Goal: Information Seeking & Learning: Learn about a topic

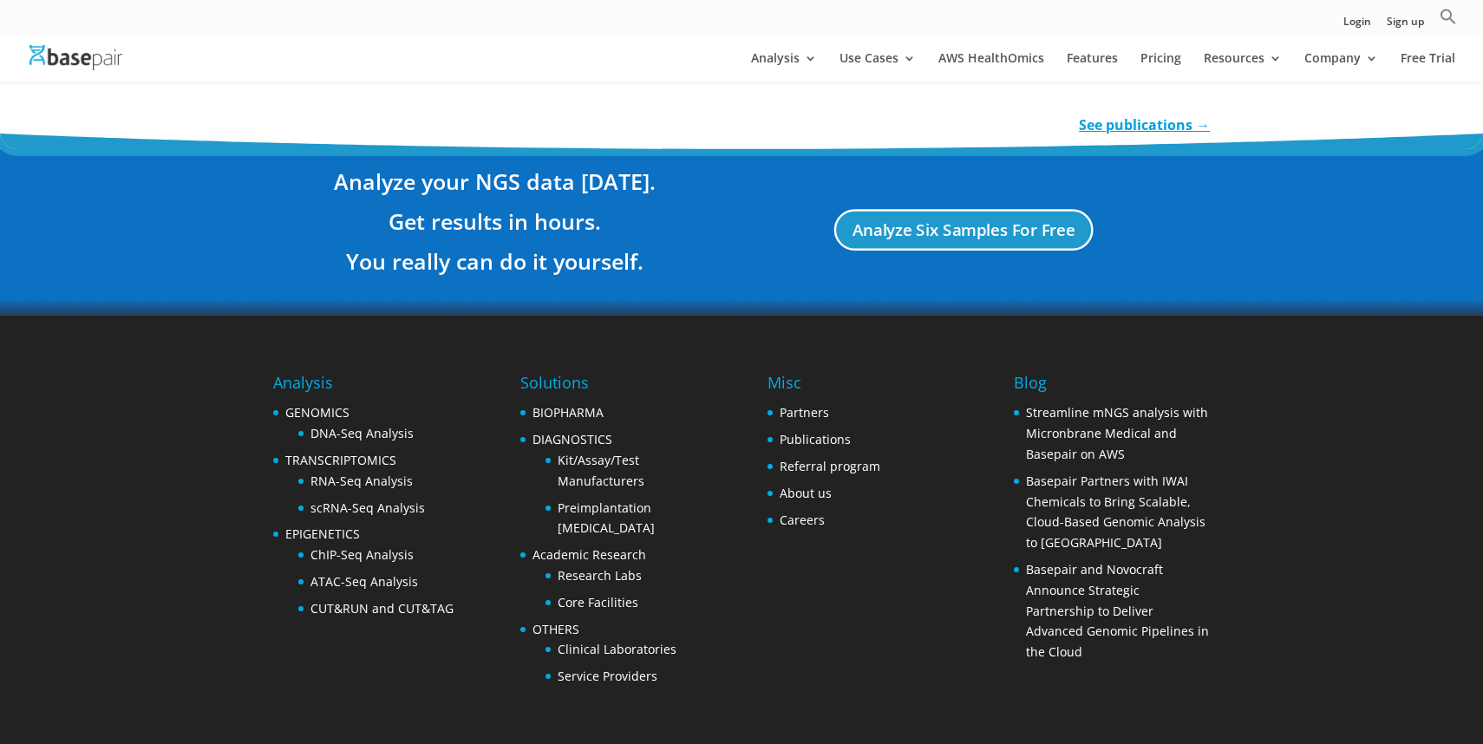
scroll to position [3203, 0]
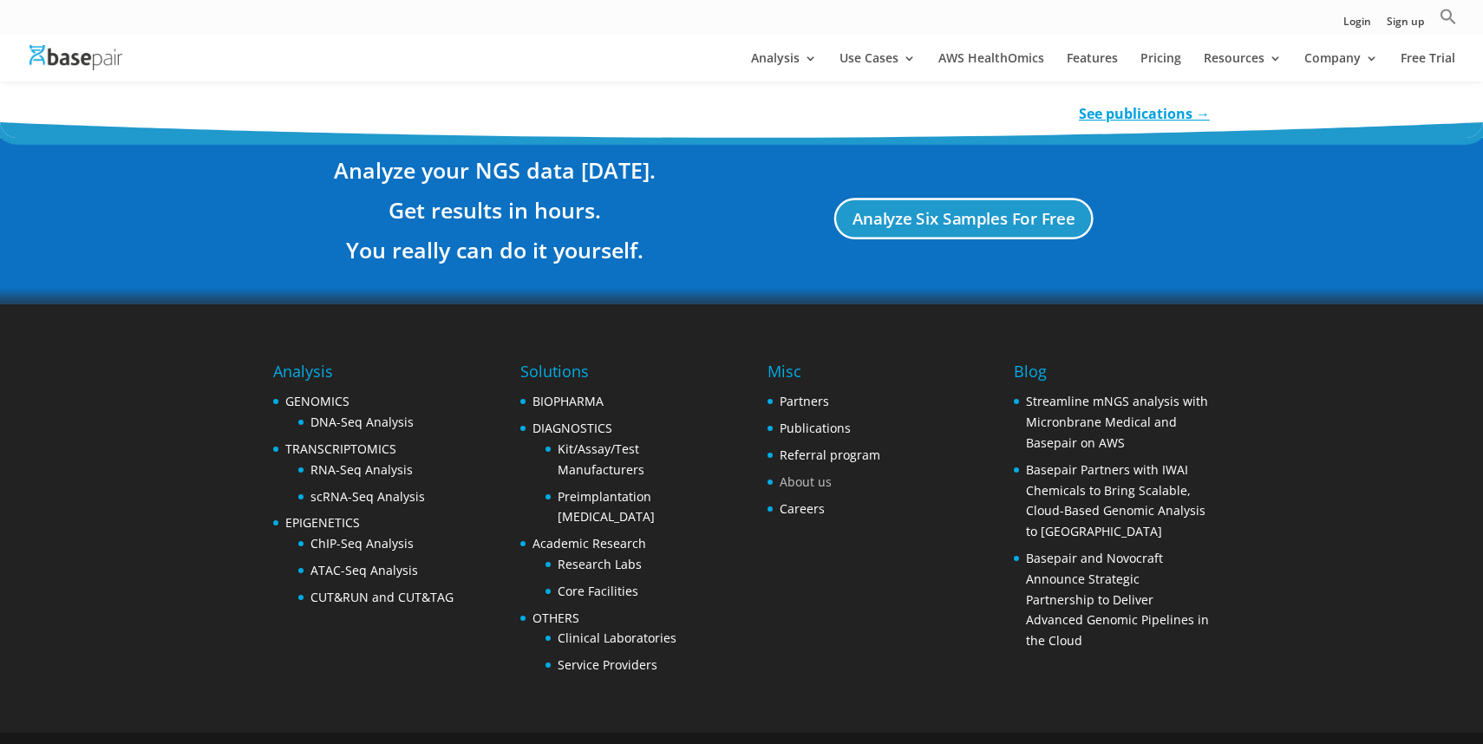
click at [788, 474] on link "About us" at bounding box center [806, 482] width 52 height 16
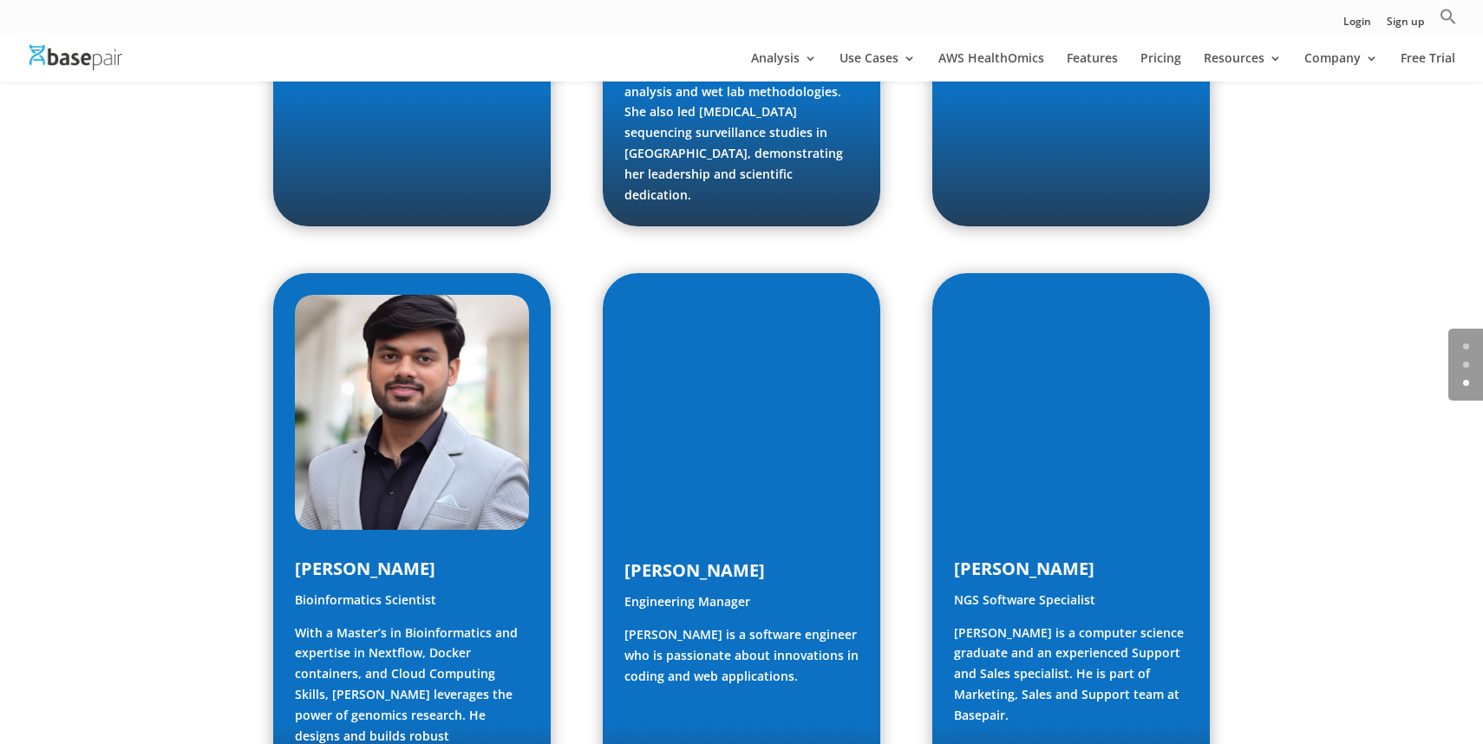
scroll to position [2196, 0]
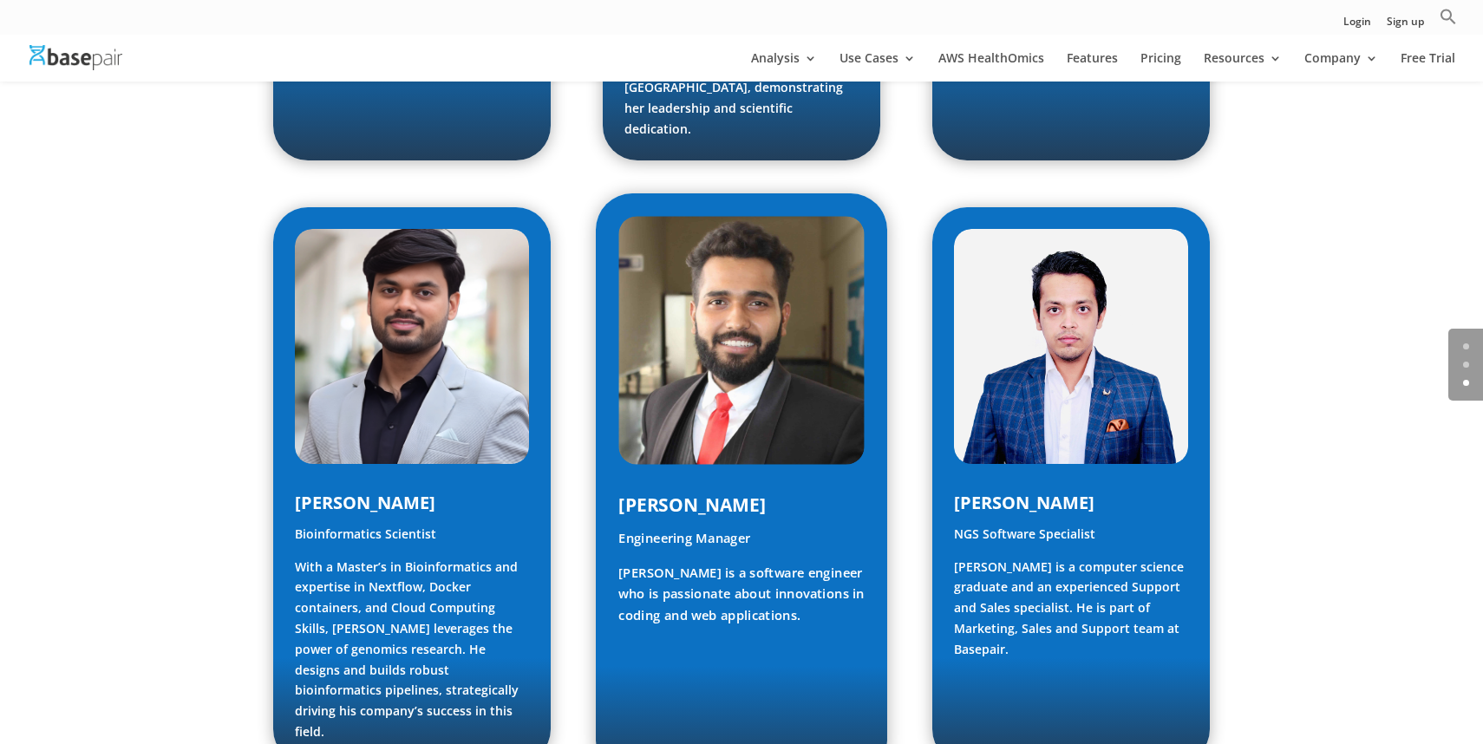
click at [664, 272] on img at bounding box center [742, 341] width 246 height 248
click at [690, 527] on p "Engineering Manager" at bounding box center [742, 544] width 246 height 35
click at [717, 562] on p "Govind is a software engineer who is passionate about innovations in coding and…" at bounding box center [742, 594] width 246 height 65
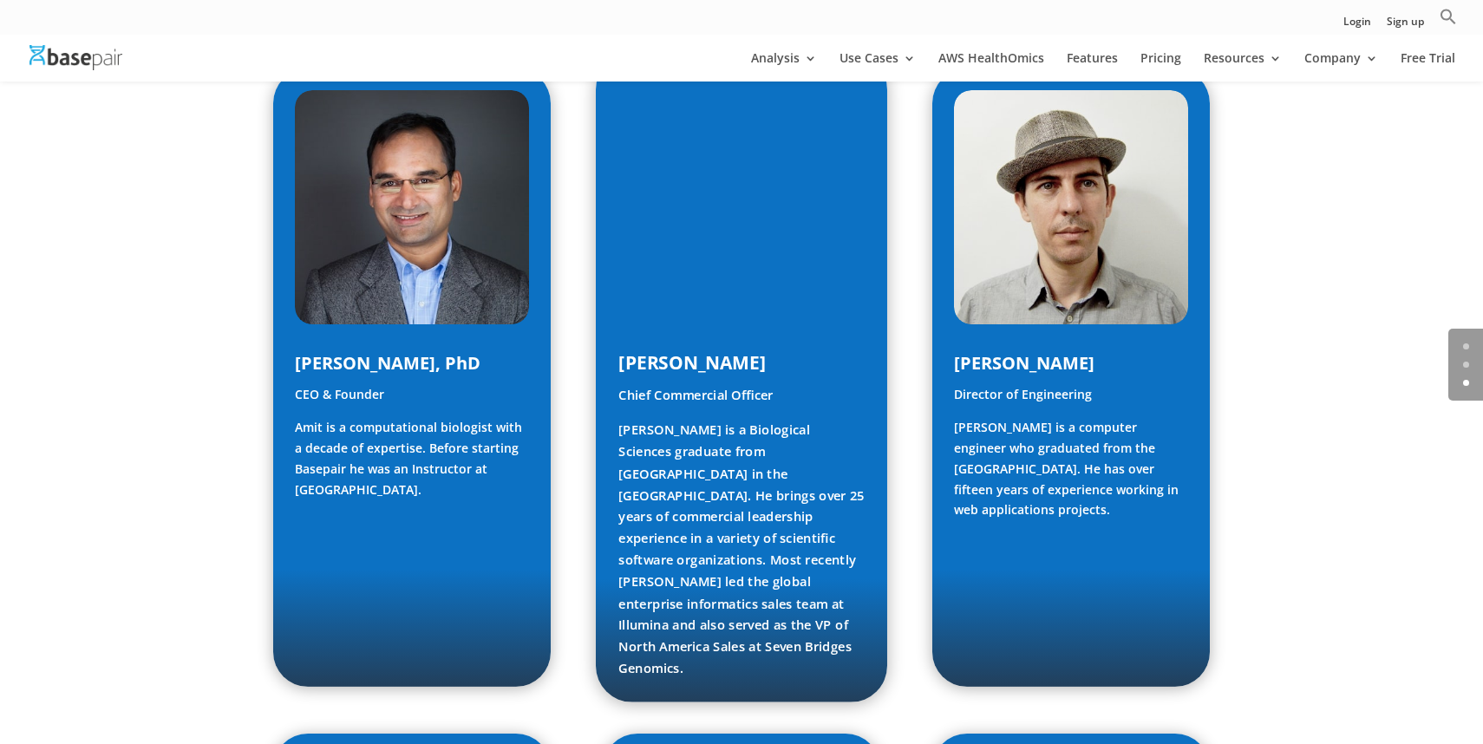
scroll to position [871, 0]
